Goal: Information Seeking & Learning: Understand process/instructions

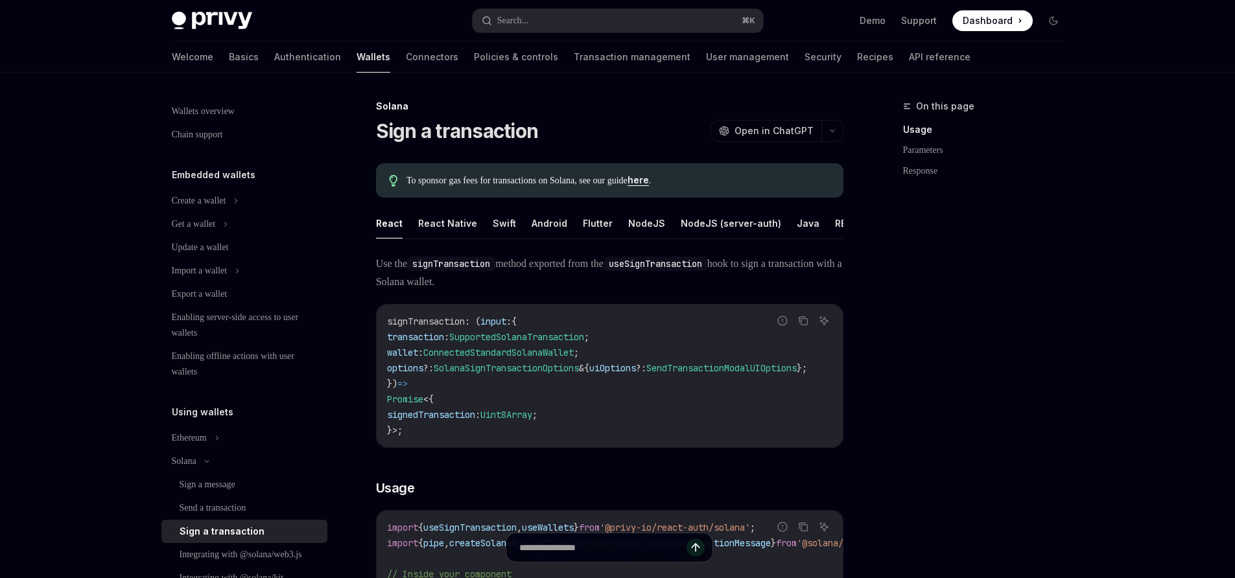
scroll to position [0, 14]
click at [827, 220] on button "REST API" at bounding box center [841, 223] width 41 height 30
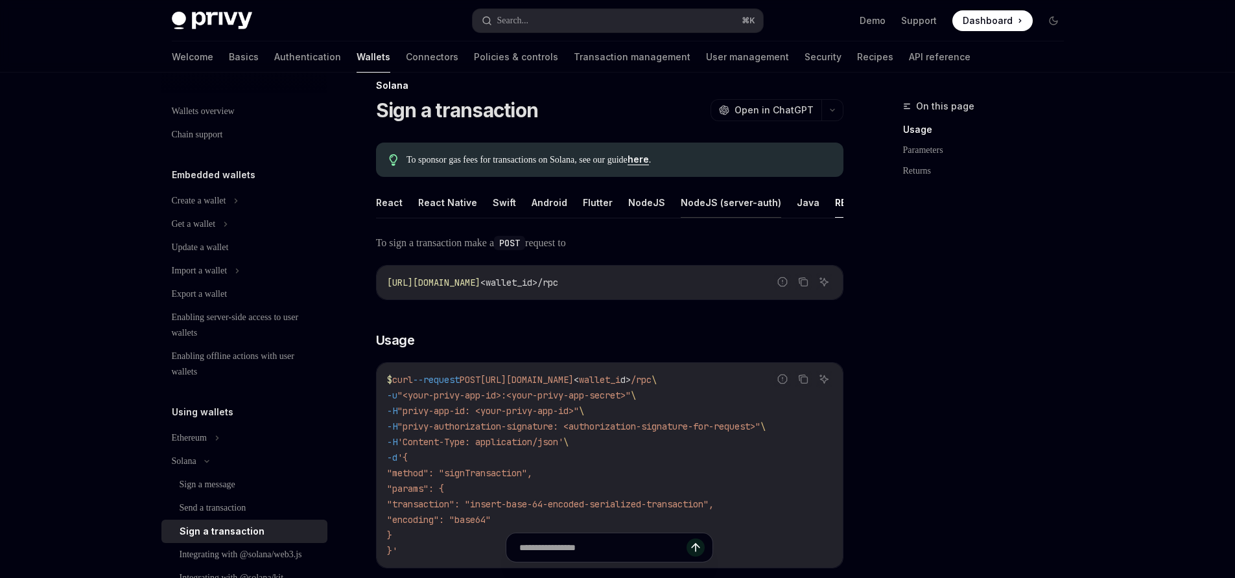
click at [714, 206] on button "NodeJS (server-auth)" at bounding box center [731, 202] width 100 height 30
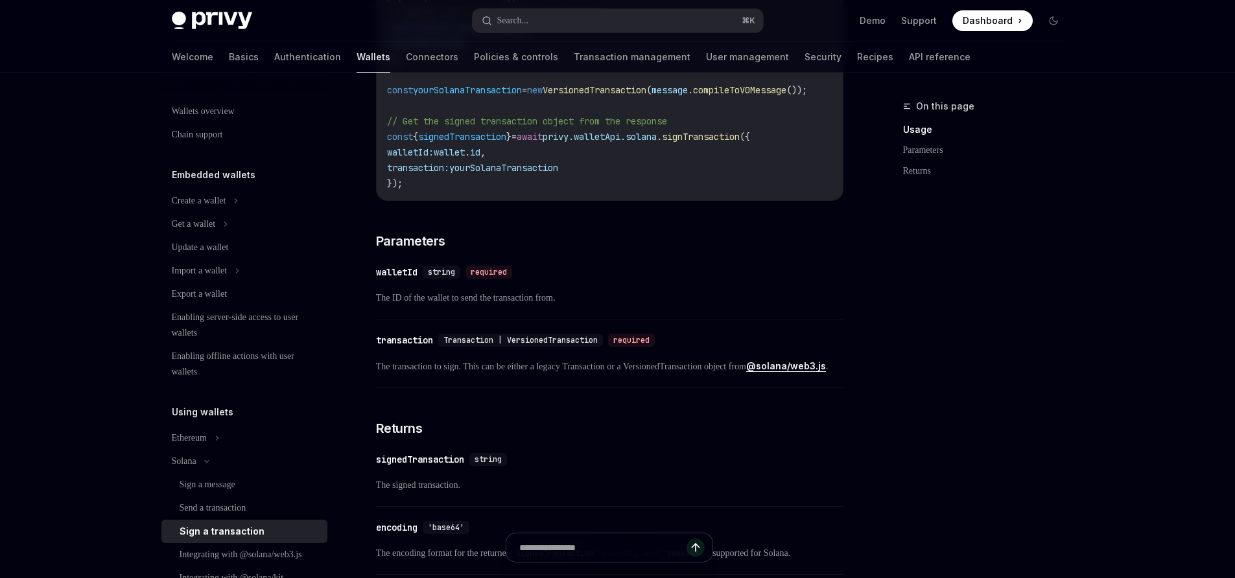
scroll to position [847, 0]
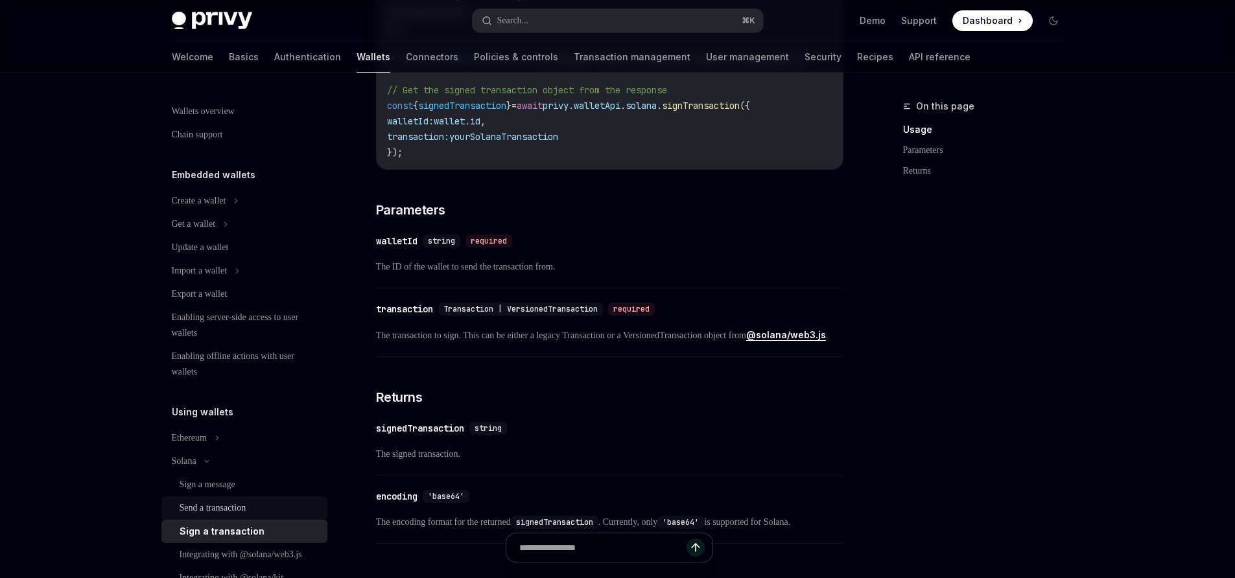
click at [211, 515] on link "Send a transaction" at bounding box center [244, 508] width 166 height 23
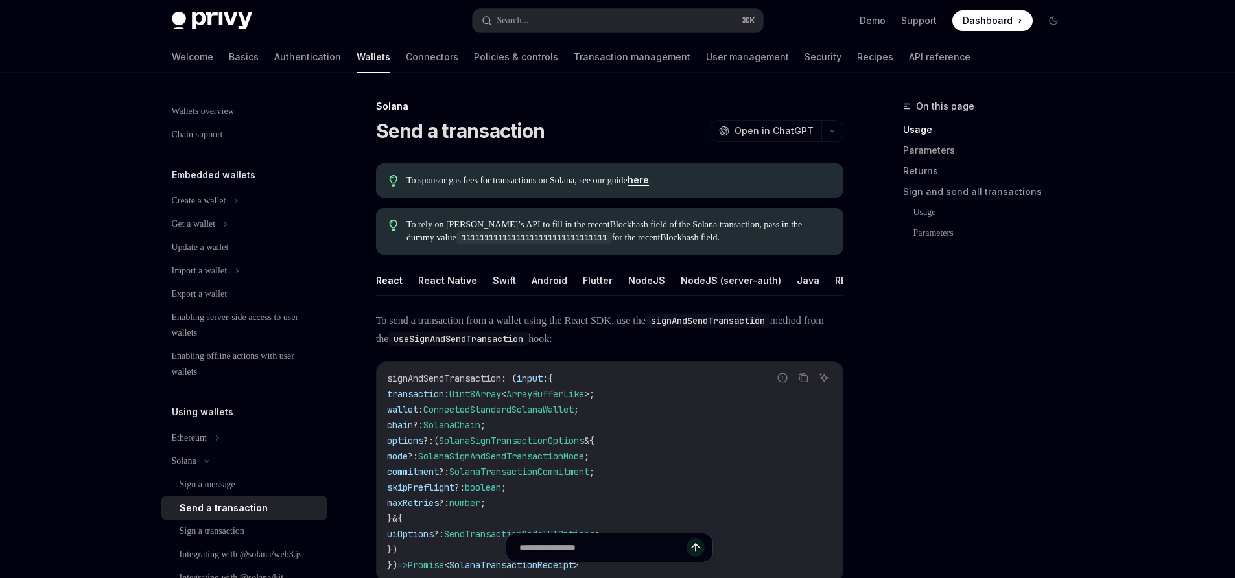
scroll to position [0, 14]
click at [821, 275] on button "REST API" at bounding box center [841, 280] width 41 height 30
type textarea "*"
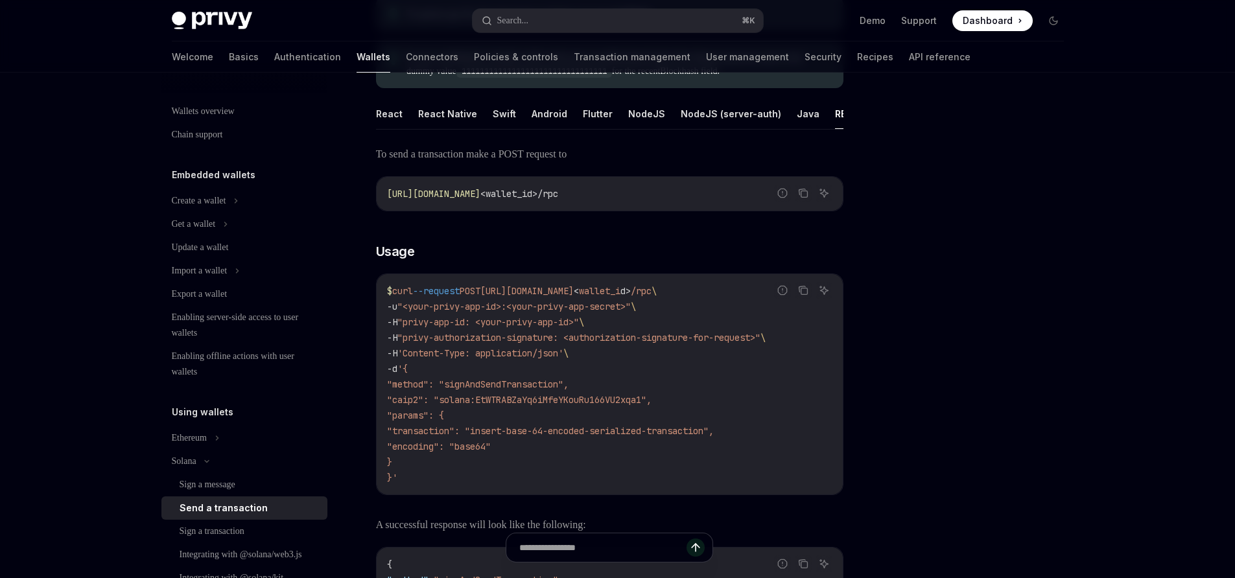
scroll to position [184, 0]
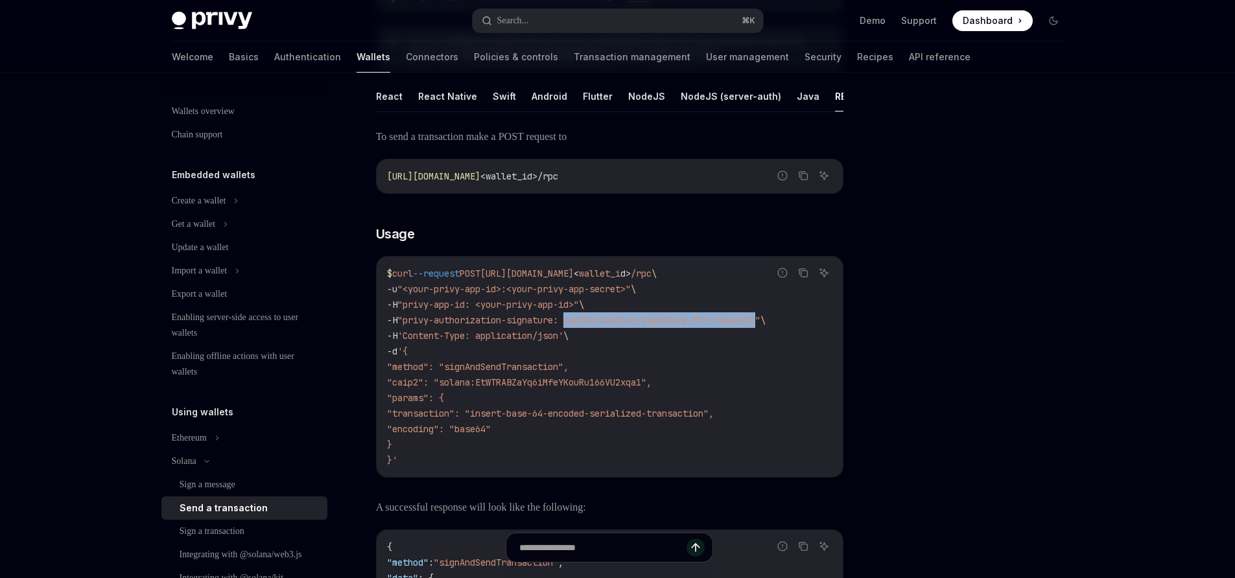
drag, startPoint x: 576, startPoint y: 330, endPoint x: 778, endPoint y: 331, distance: 202.3
click at [760, 326] on span ""privy-authorization-signature: <authorization-signature-for-request>"" at bounding box center [578, 320] width 363 height 12
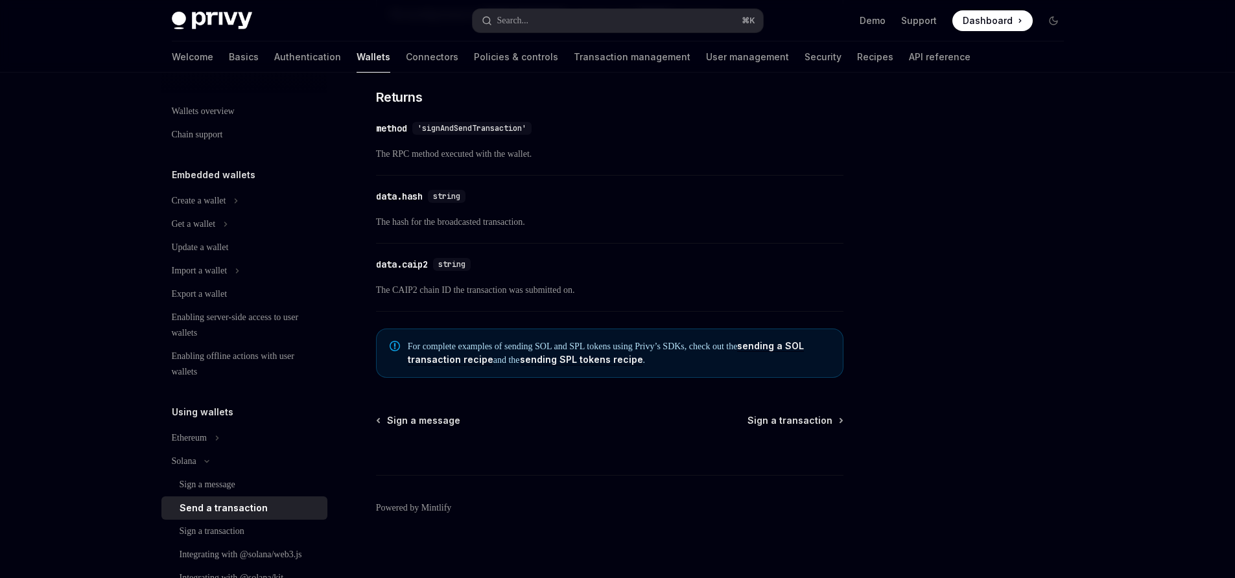
scroll to position [1240, 0]
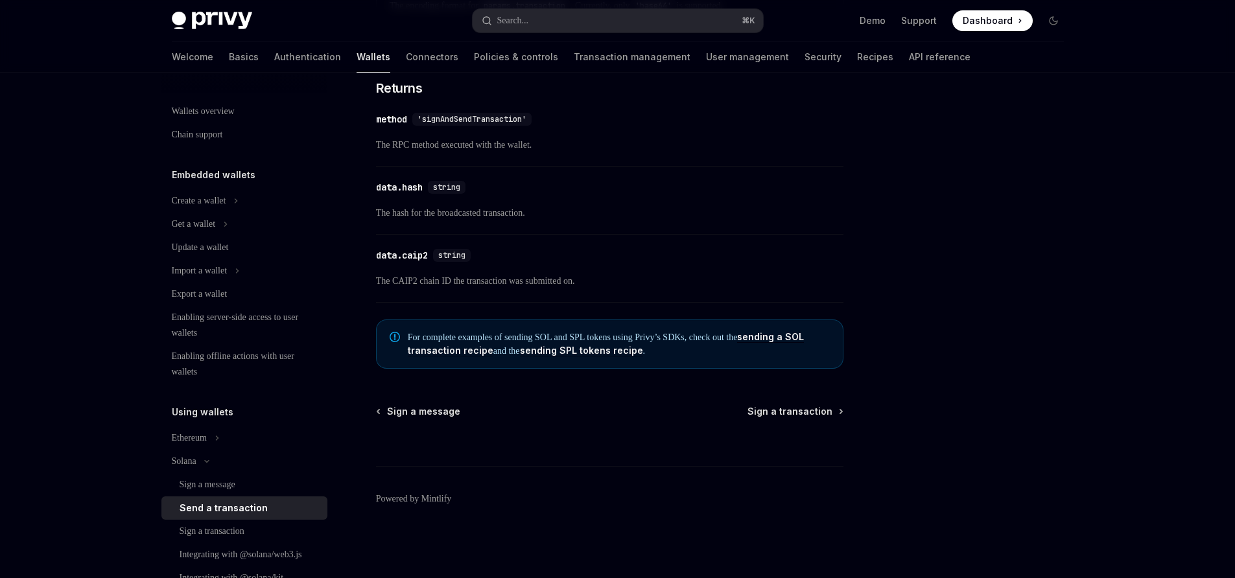
click at [772, 338] on span "For complete examples of sending SOL and SPL tokens using Privy’s SDKs, check o…" at bounding box center [619, 344] width 422 height 27
click at [475, 348] on link "sending a SOL transaction recipe" at bounding box center [606, 343] width 397 height 25
click at [624, 350] on link "sending SPL tokens recipe" at bounding box center [581, 351] width 123 height 12
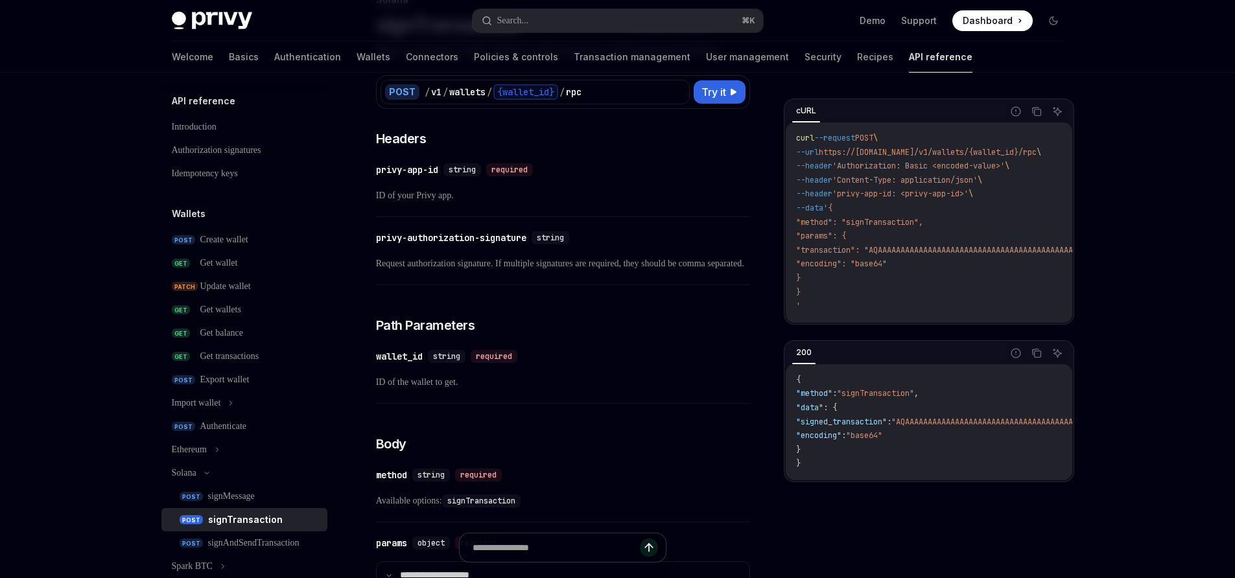
scroll to position [95, 0]
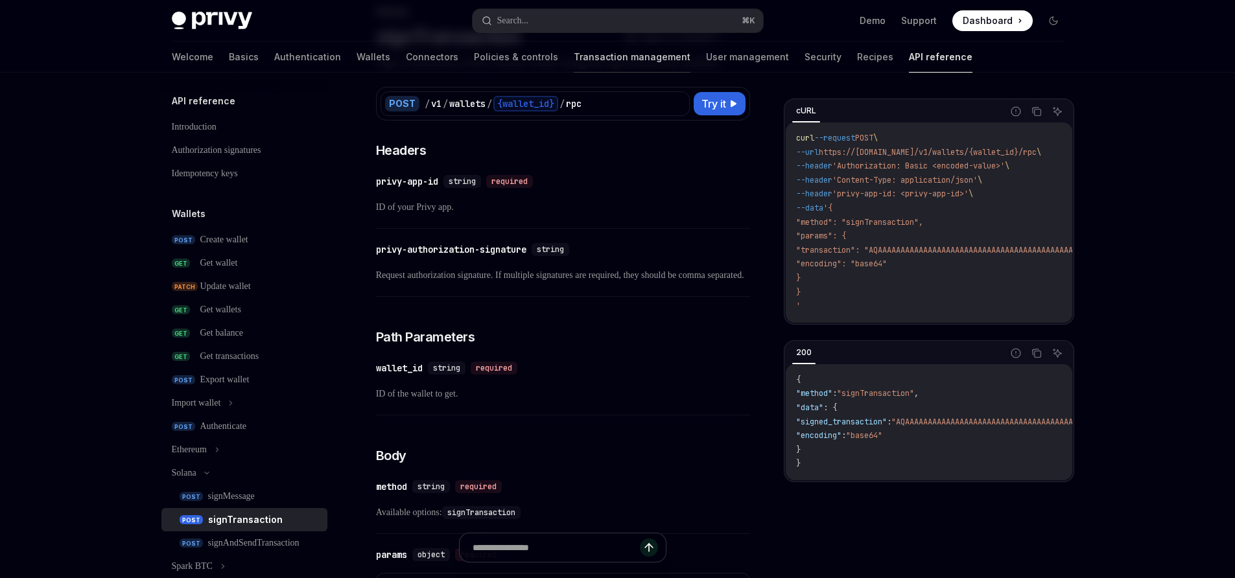
click at [574, 64] on link "Transaction management" at bounding box center [632, 56] width 117 height 31
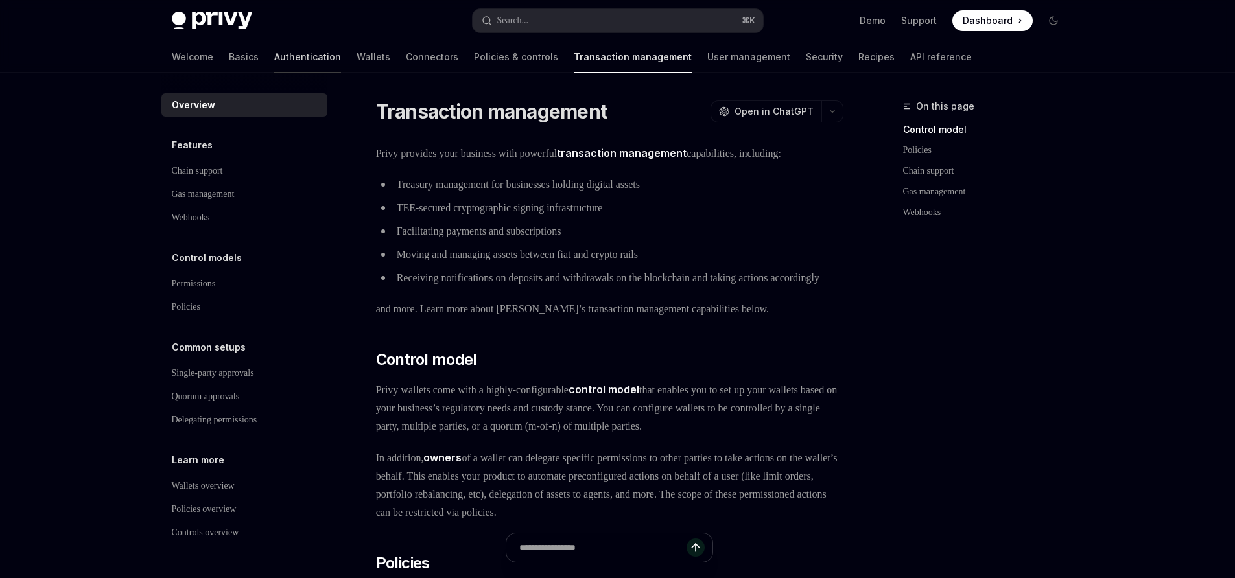
click at [274, 53] on link "Authentication" at bounding box center [307, 56] width 67 height 31
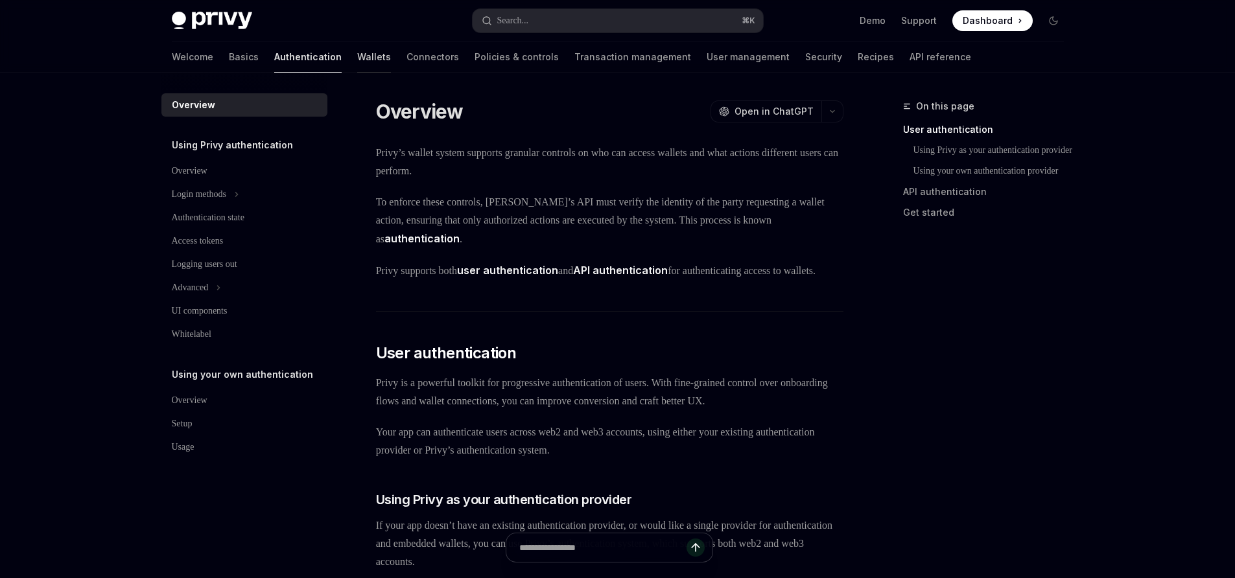
click at [357, 51] on link "Wallets" at bounding box center [374, 56] width 34 height 31
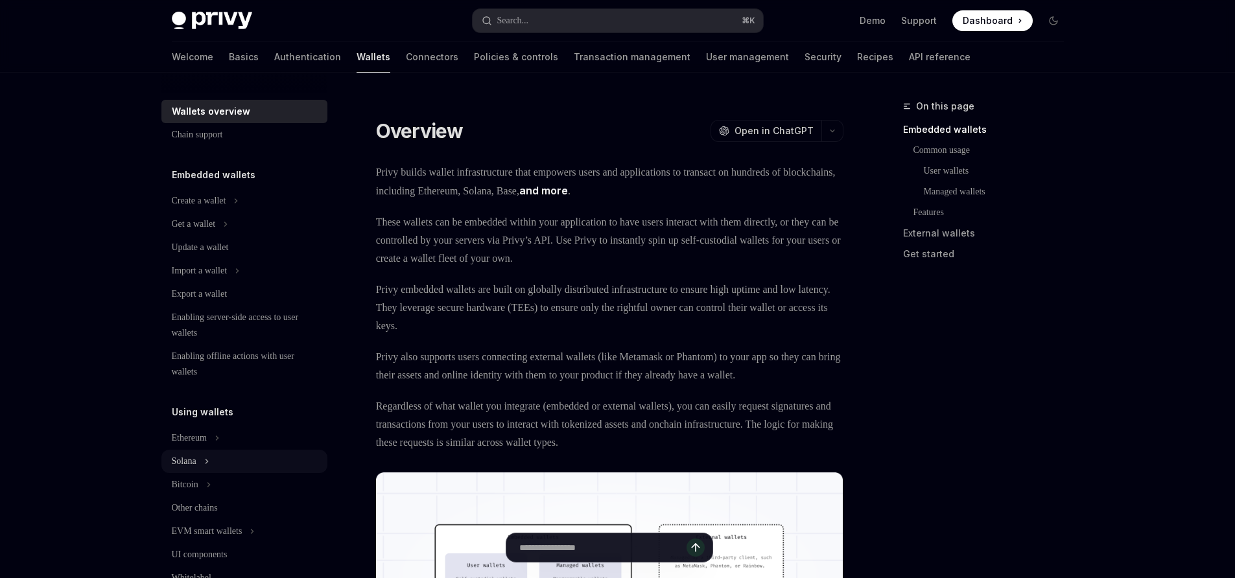
click at [209, 464] on icon at bounding box center [206, 462] width 5 height 16
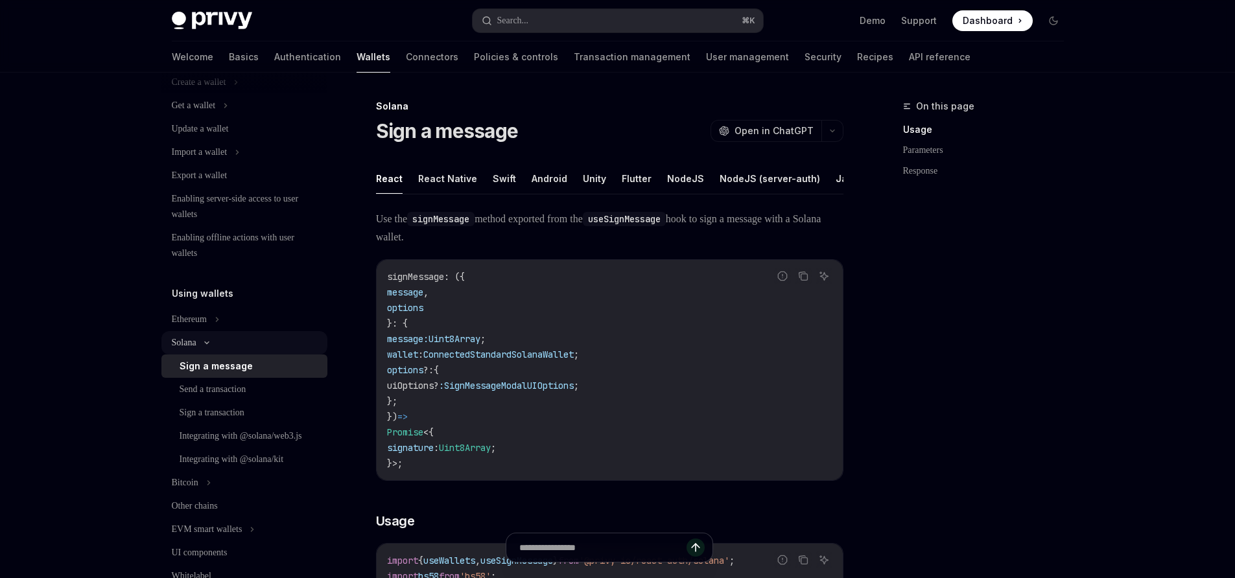
scroll to position [121, 0]
click at [217, 407] on div "Sign a transaction" at bounding box center [212, 411] width 65 height 16
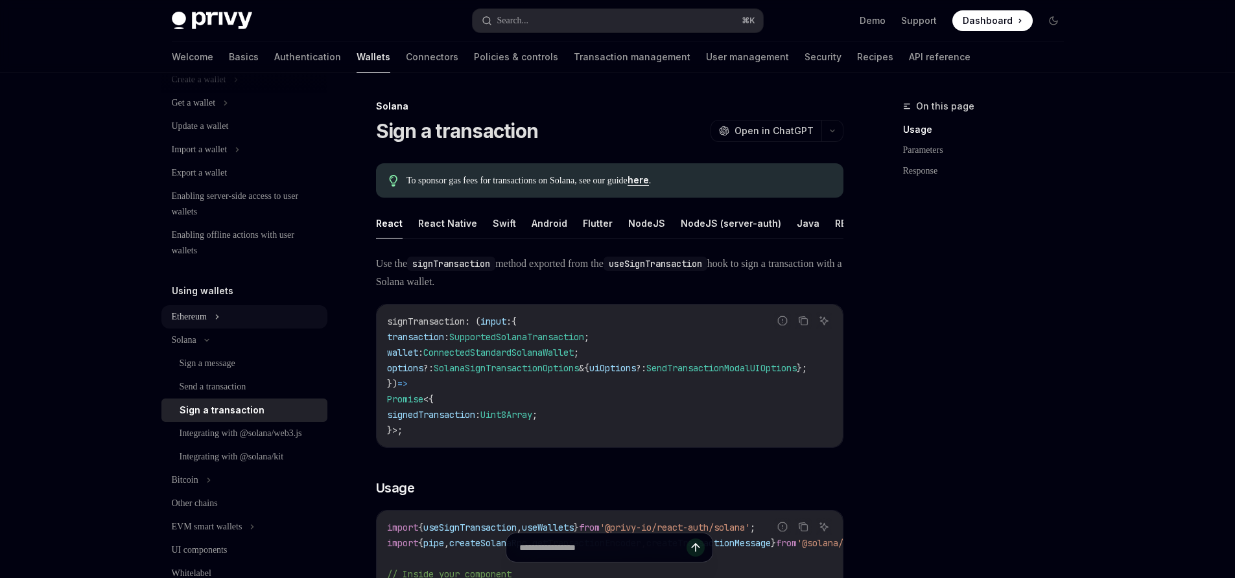
click at [207, 320] on div "Ethereum" at bounding box center [189, 317] width 35 height 16
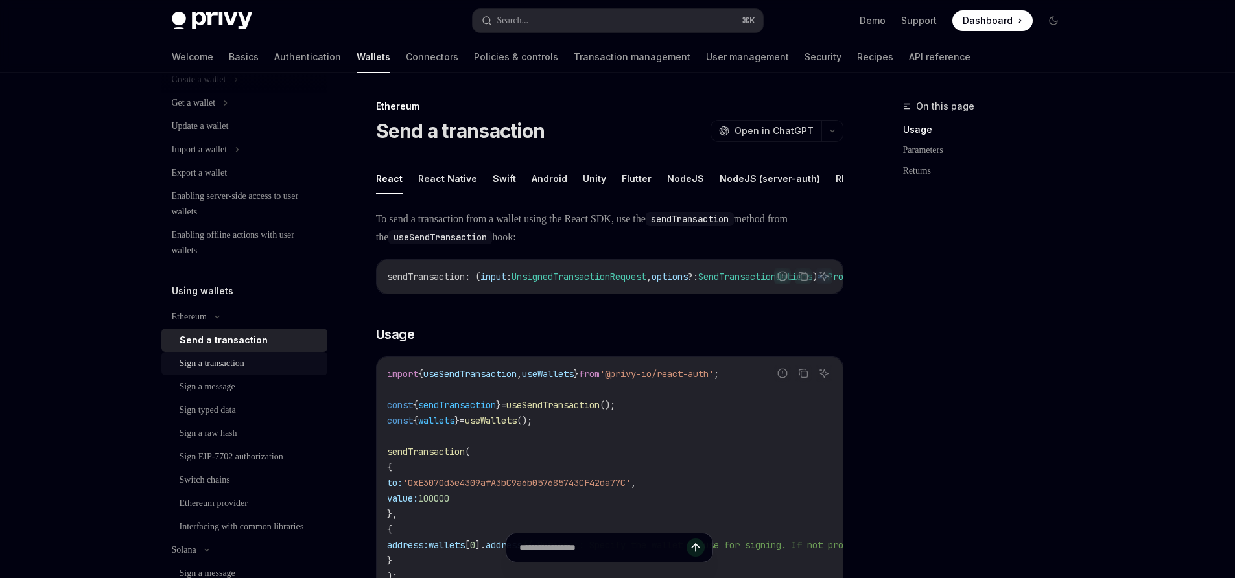
click at [224, 360] on div "Sign a transaction" at bounding box center [212, 364] width 65 height 16
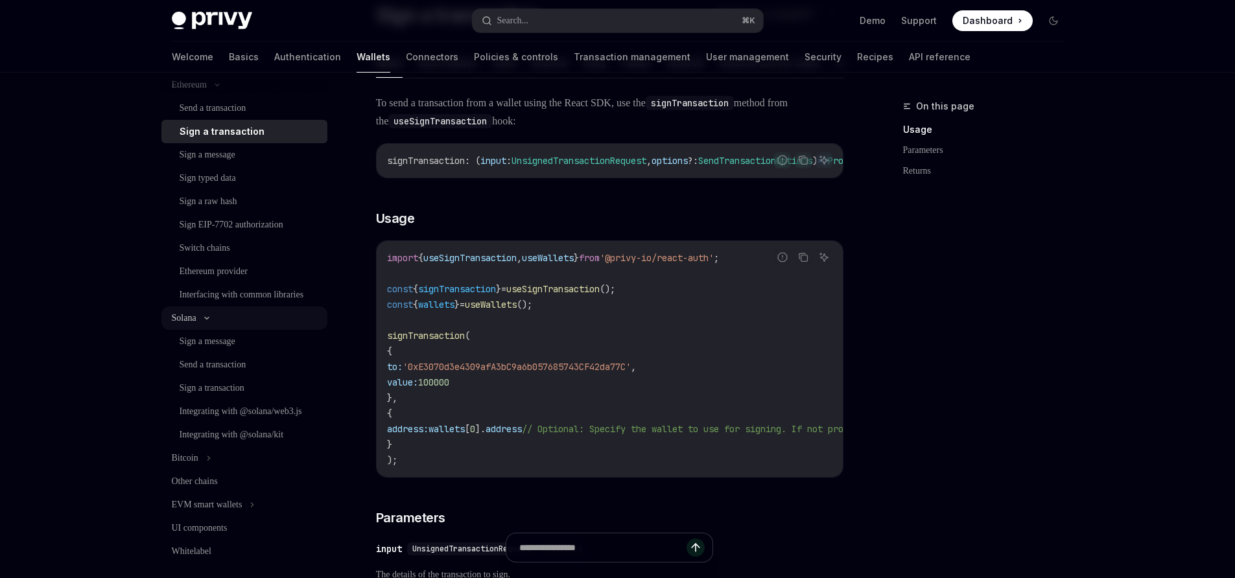
scroll to position [370, 0]
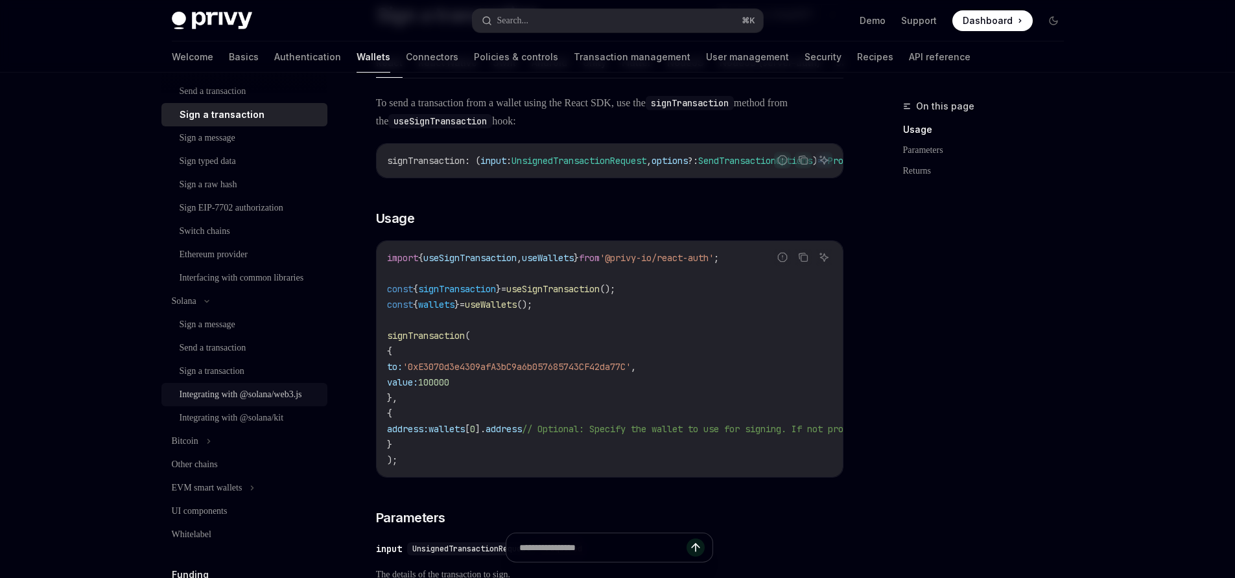
click at [228, 403] on div "Integrating with @solana/web3.js" at bounding box center [241, 395] width 123 height 16
type textarea "*"
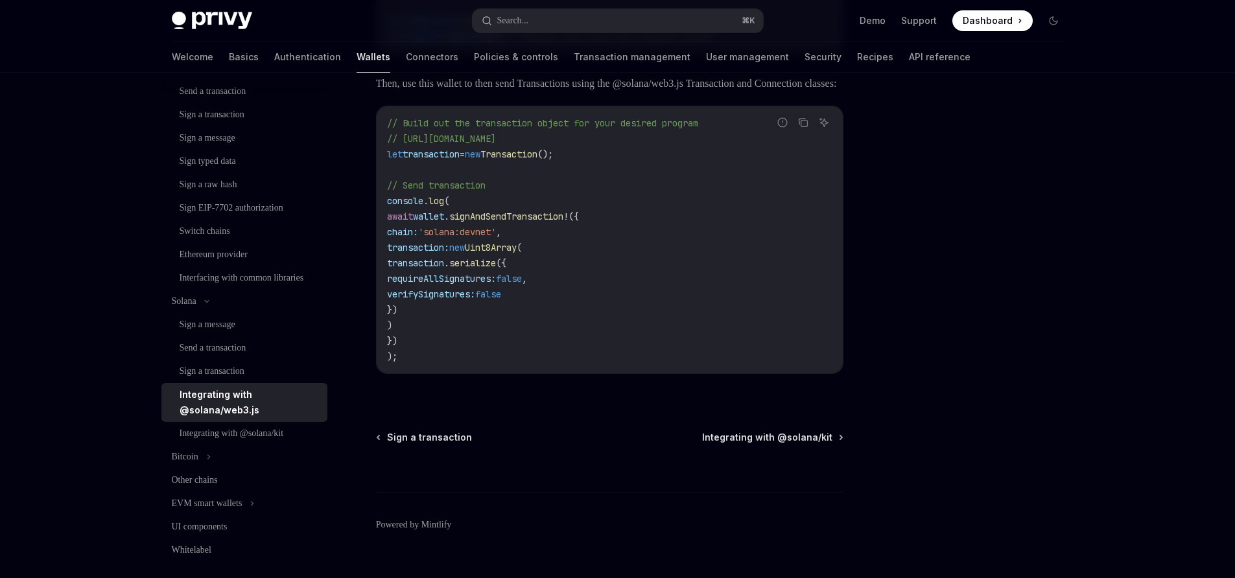
scroll to position [399, 0]
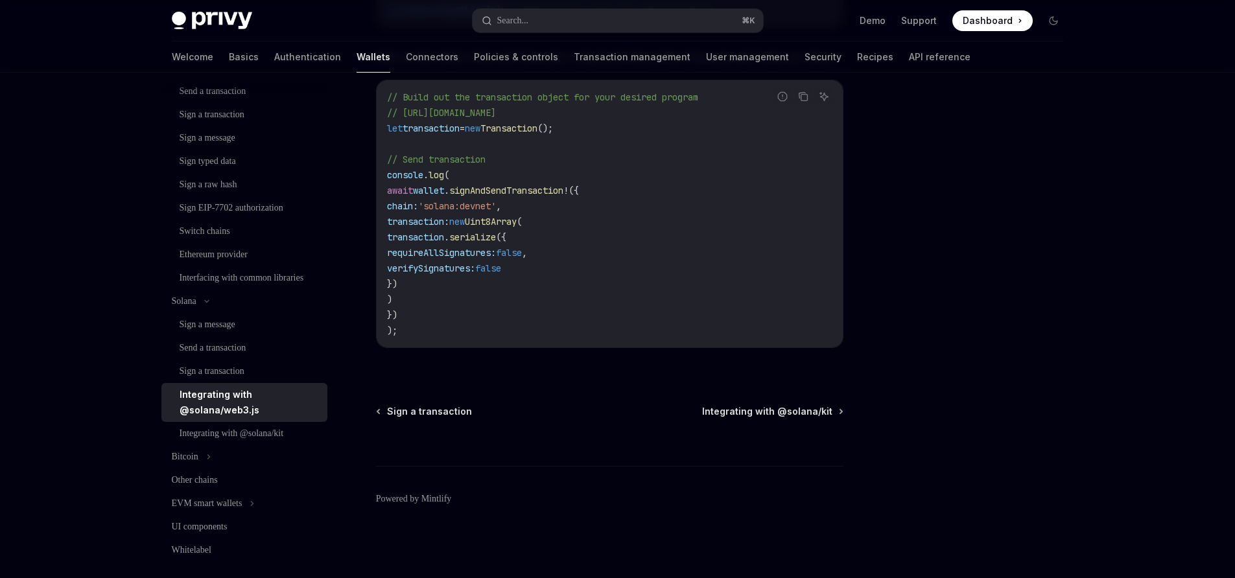
click at [551, 210] on code "// Build out the transaction object for your desired program // [URL][DOMAIN_NA…" at bounding box center [609, 213] width 445 height 249
click at [496, 207] on span "'solana:devnet'" at bounding box center [457, 206] width 78 height 12
click at [496, 209] on span "'solana:devnet'" at bounding box center [457, 206] width 78 height 12
click at [887, 255] on div at bounding box center [975, 339] width 197 height 480
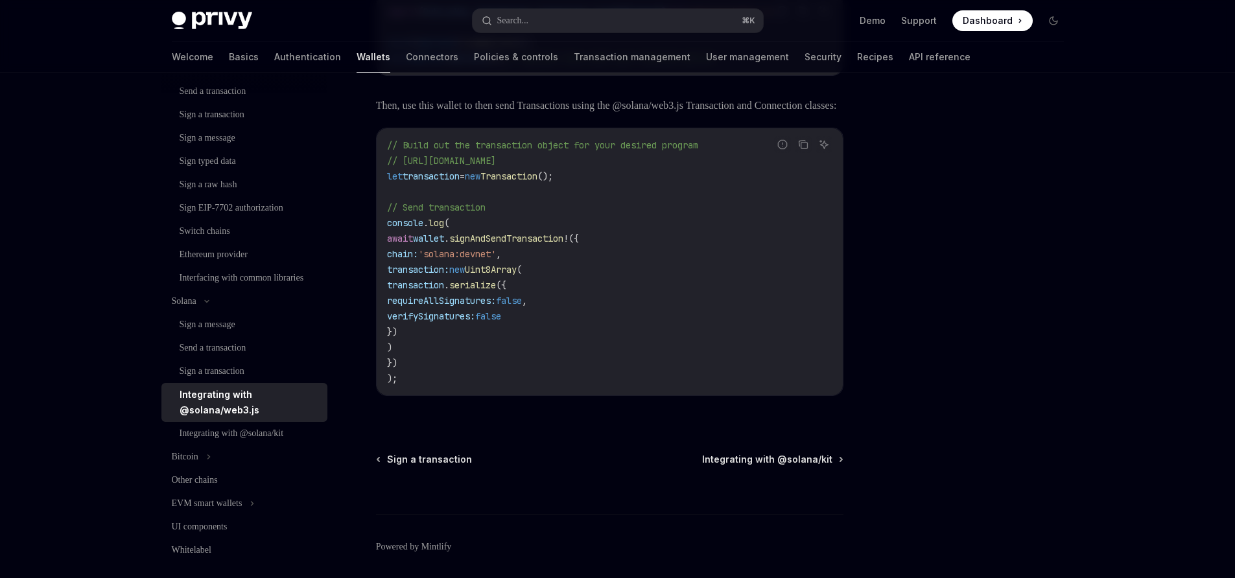
scroll to position [309, 0]
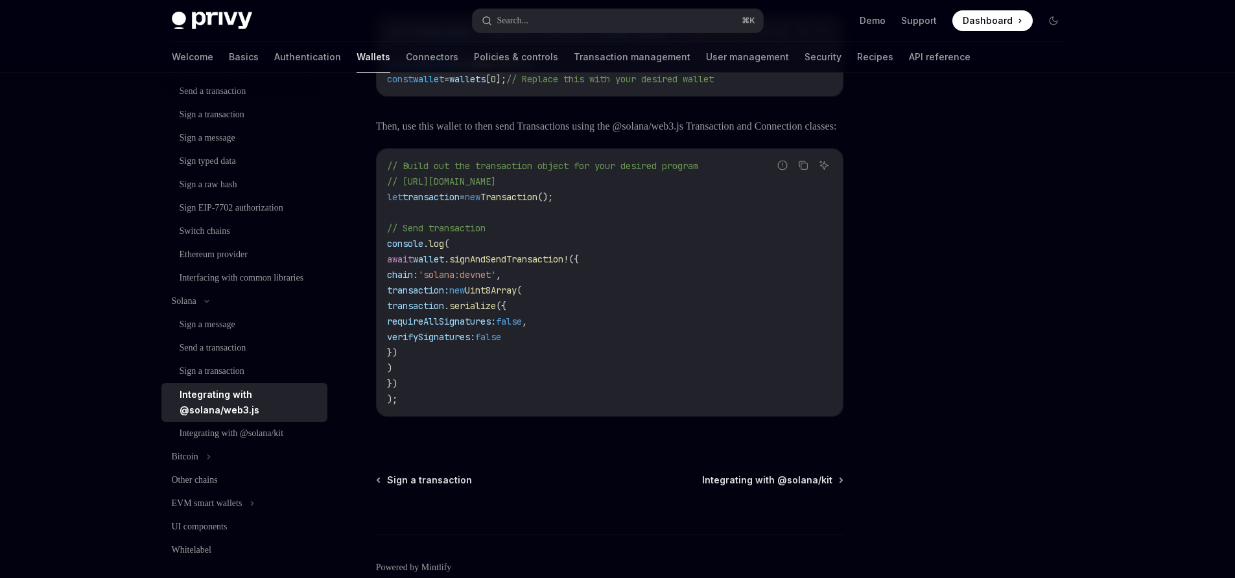
click at [878, 244] on div at bounding box center [975, 339] width 197 height 480
click at [436, 203] on span "transaction" at bounding box center [431, 197] width 57 height 12
click at [460, 203] on span "transaction" at bounding box center [431, 197] width 57 height 12
click at [423, 203] on span "transaction" at bounding box center [431, 197] width 57 height 12
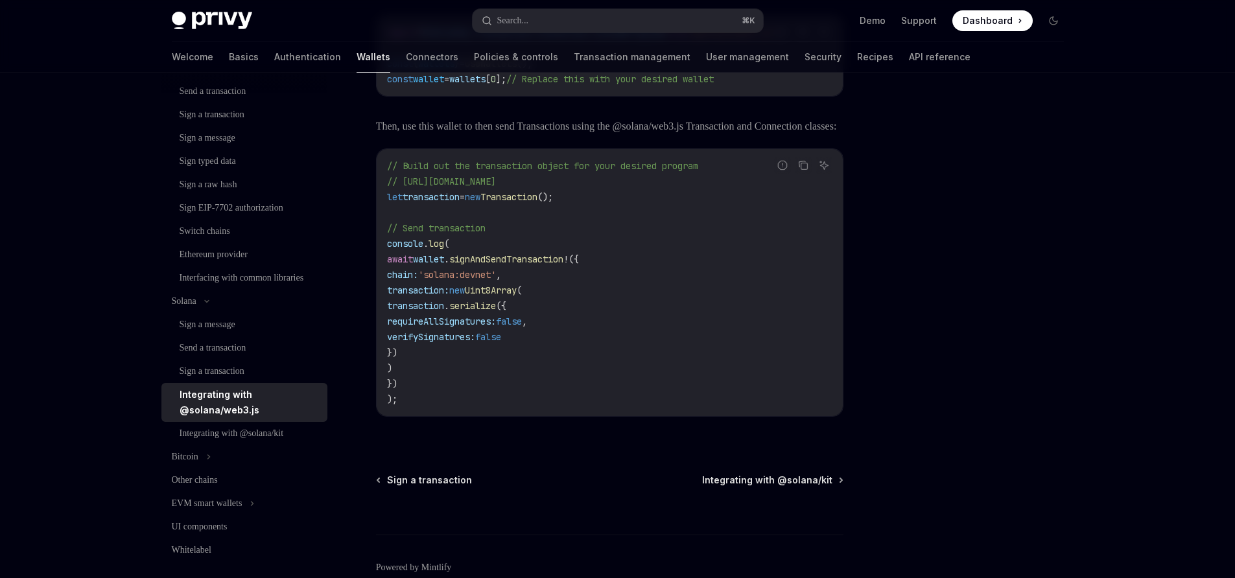
click at [423, 203] on span "transaction" at bounding box center [431, 197] width 57 height 12
copy span "transaction"
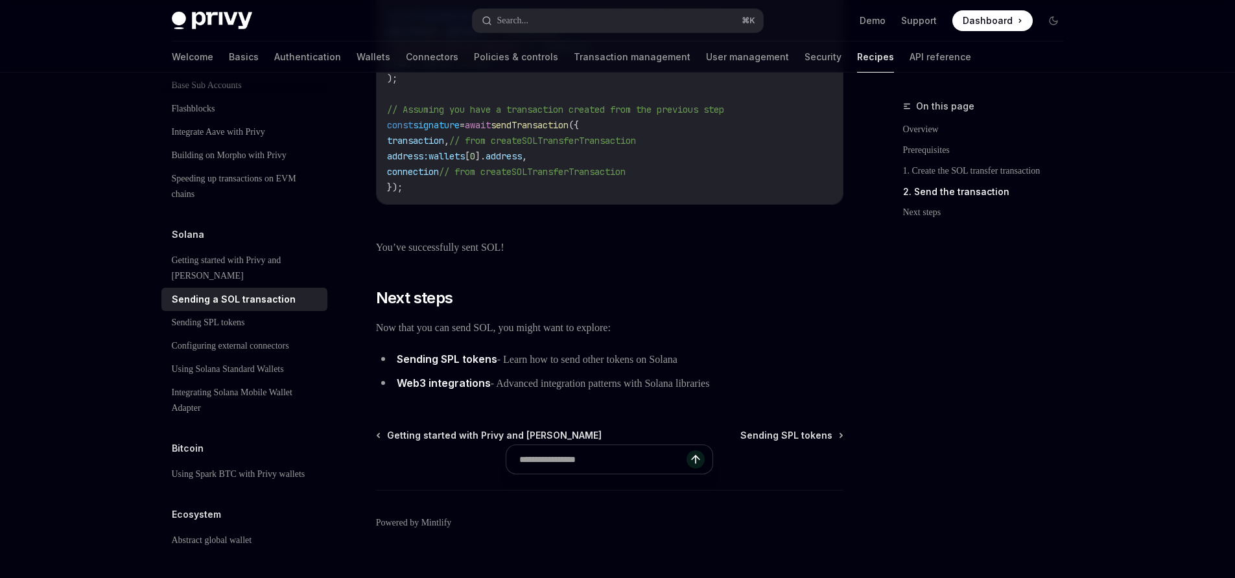
scroll to position [1524, 0]
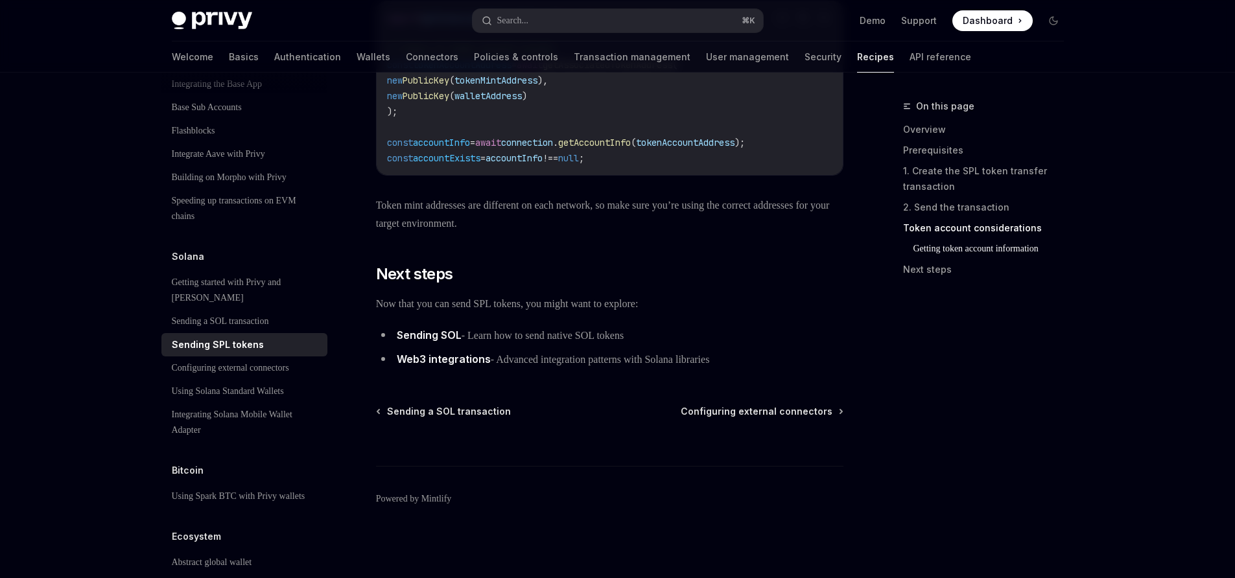
scroll to position [1806, 0]
click at [195, 65] on div "Sending USDC (or other ERC-20s)" at bounding box center [236, 58] width 128 height 16
type textarea "*"
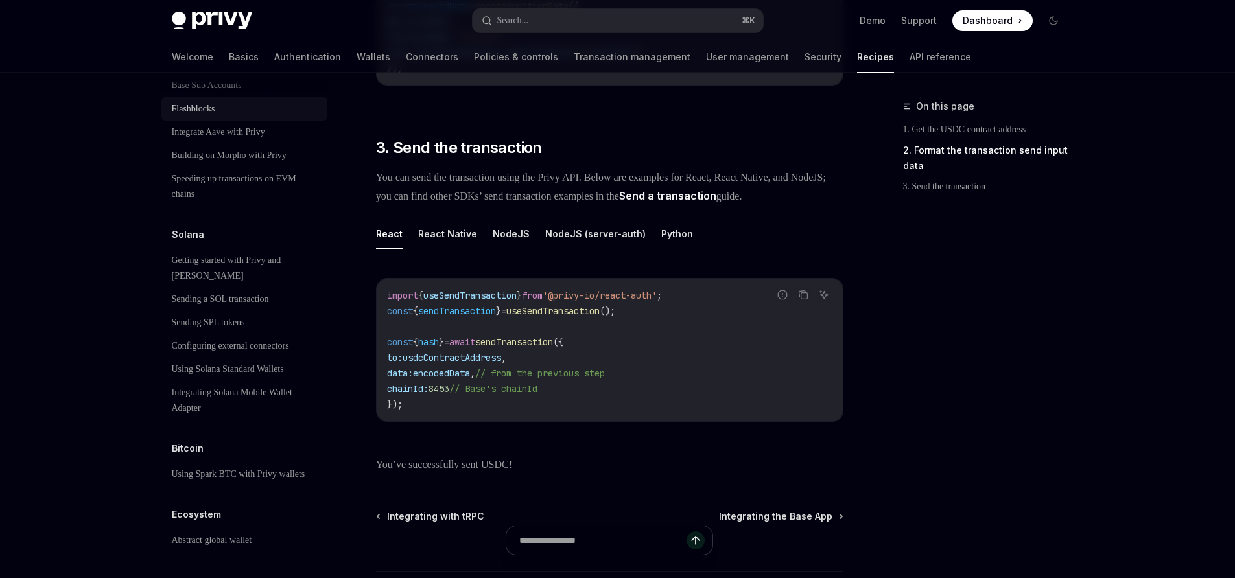
scroll to position [2020, 0]
